Goal: Navigation & Orientation: Find specific page/section

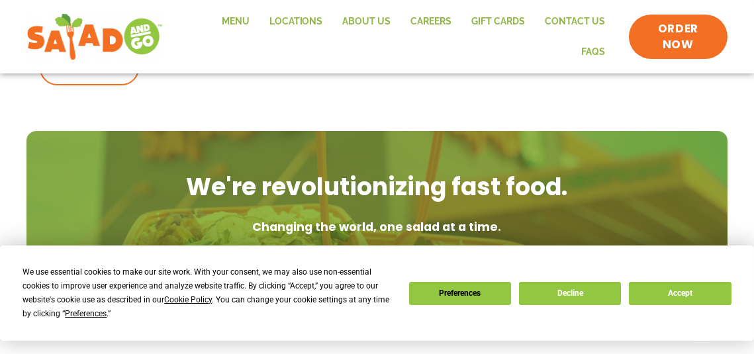
scroll to position [889, 0]
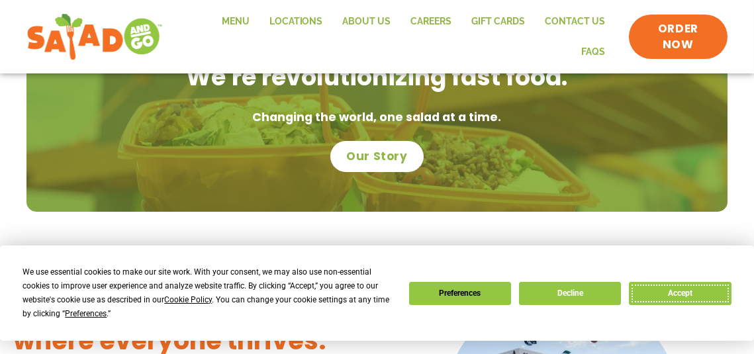
click at [668, 294] on button "Accept" at bounding box center [680, 293] width 102 height 23
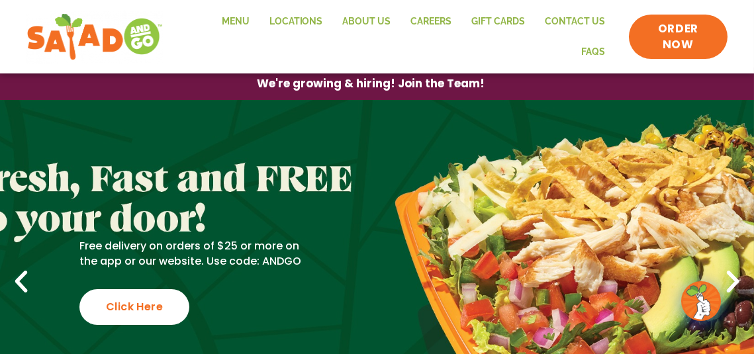
scroll to position [0, 0]
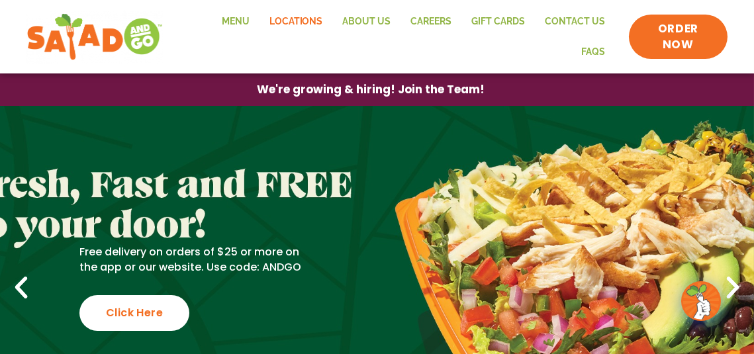
click at [294, 23] on link "Locations" at bounding box center [295, 22] width 73 height 30
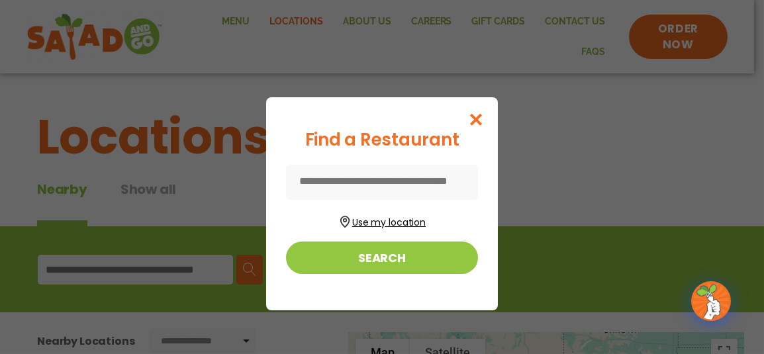
click at [386, 227] on button "Use my location" at bounding box center [382, 221] width 192 height 18
